Goal: Task Accomplishment & Management: Manage account settings

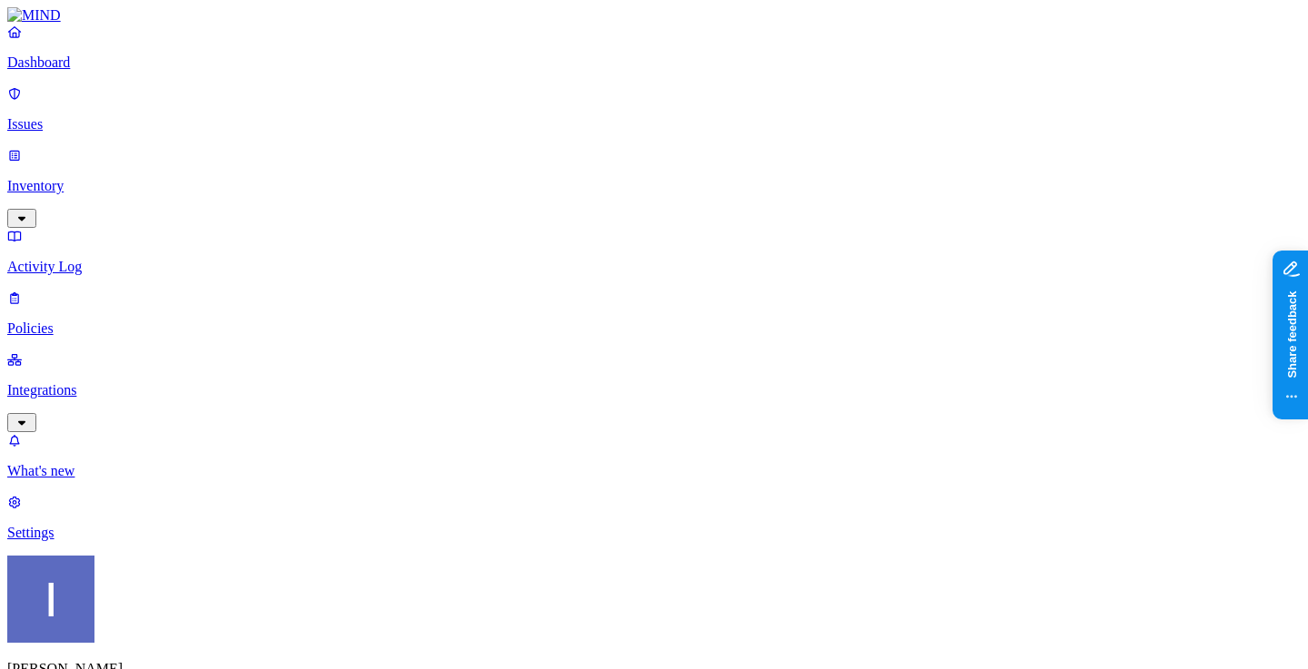
click at [192, 650] on div "Itai Schwartz MJMC" at bounding box center [653, 649] width 1293 height 186
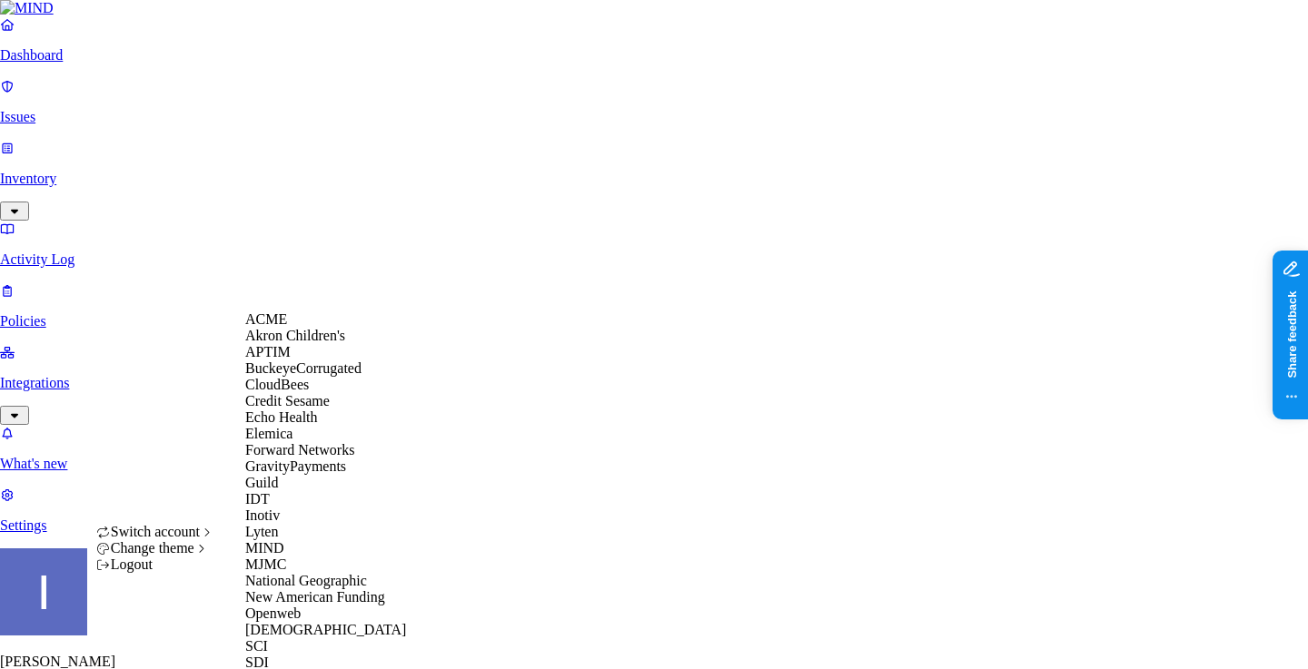
scroll to position [467, 0]
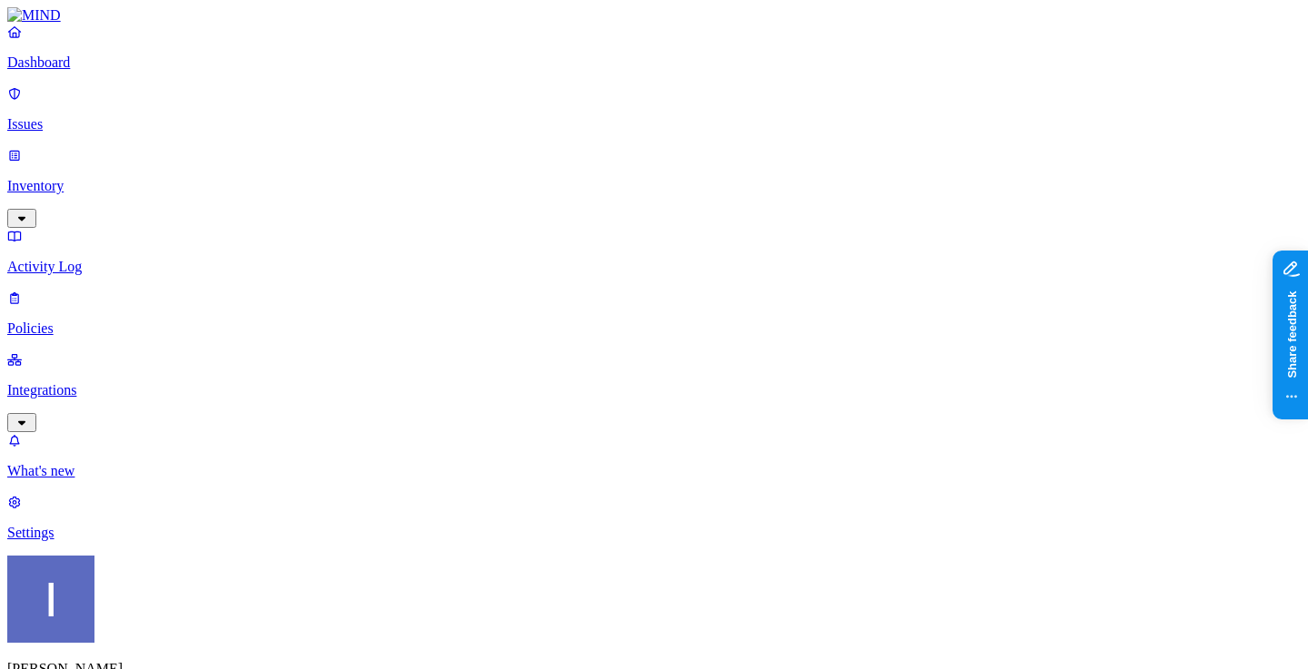
click at [99, 382] on p "Integrations" at bounding box center [653, 390] width 1293 height 16
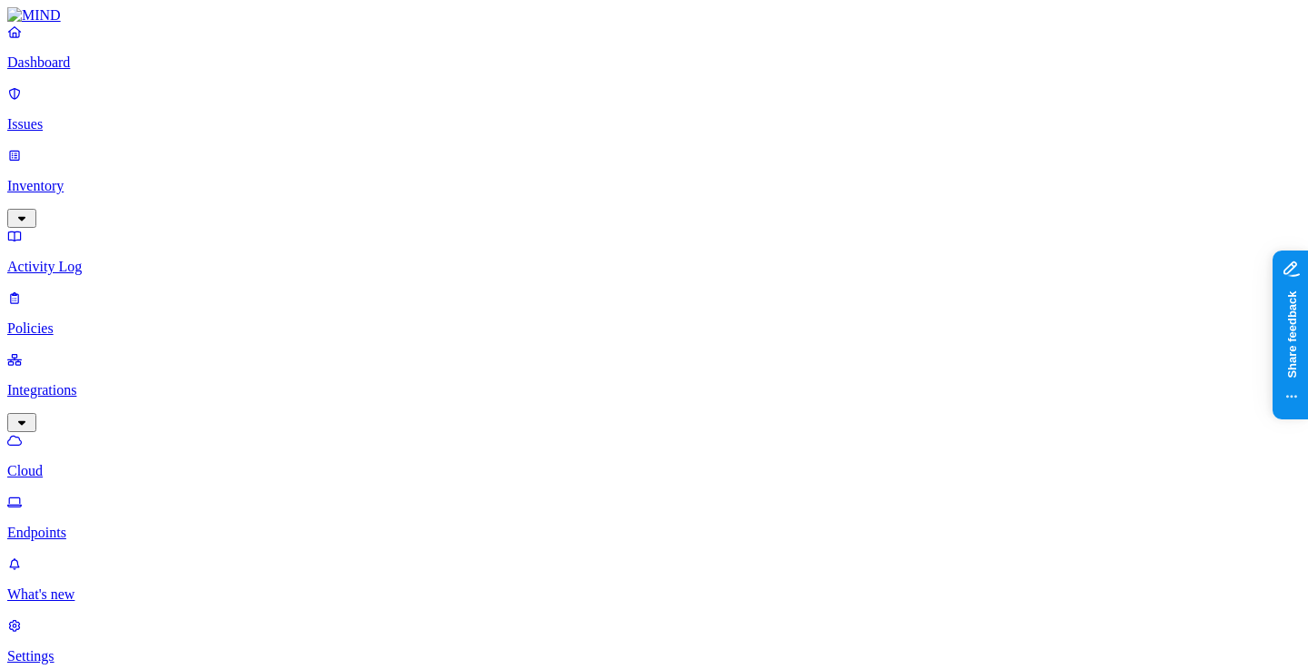
click at [81, 525] on p "Endpoints" at bounding box center [653, 533] width 1293 height 16
click at [48, 648] on p "Settings" at bounding box center [653, 656] width 1293 height 16
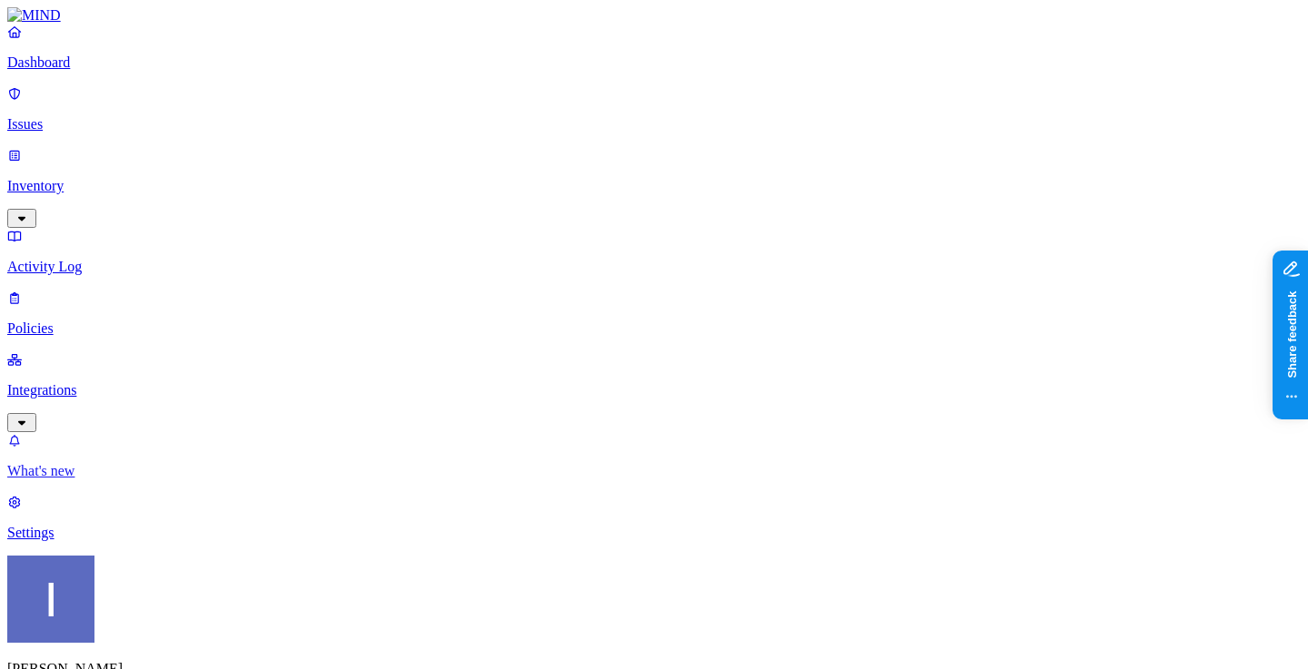
click at [65, 480] on p "What's new" at bounding box center [653, 471] width 1293 height 16
